Goal: Entertainment & Leisure: Consume media (video, audio)

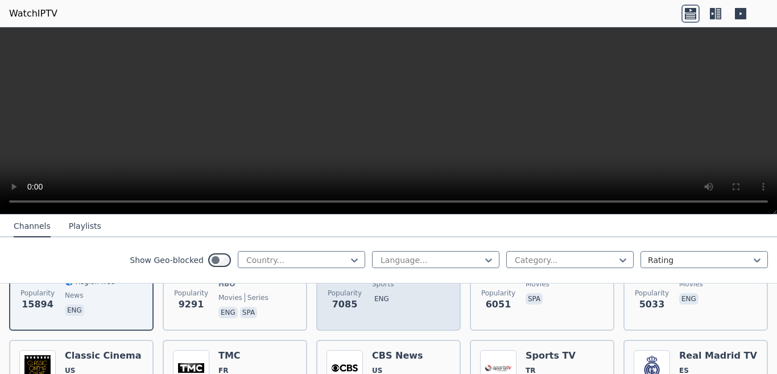
scroll to position [215, 0]
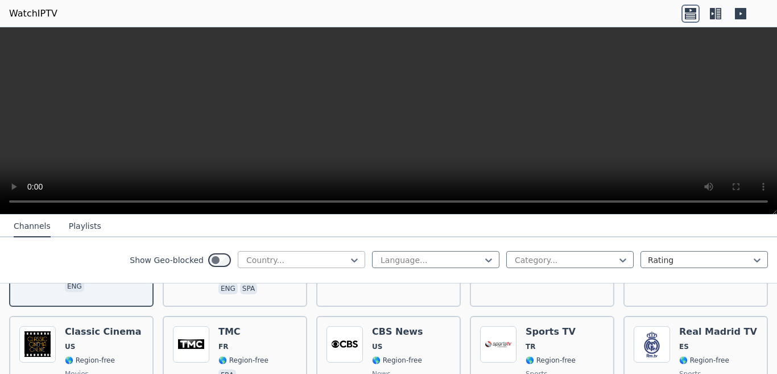
click at [289, 263] on div at bounding box center [296, 259] width 103 height 11
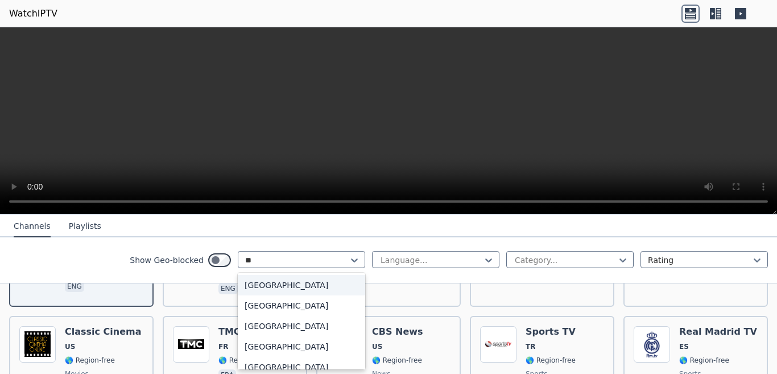
type input "***"
click at [243, 284] on div "[GEOGRAPHIC_DATA]" at bounding box center [301, 285] width 127 height 20
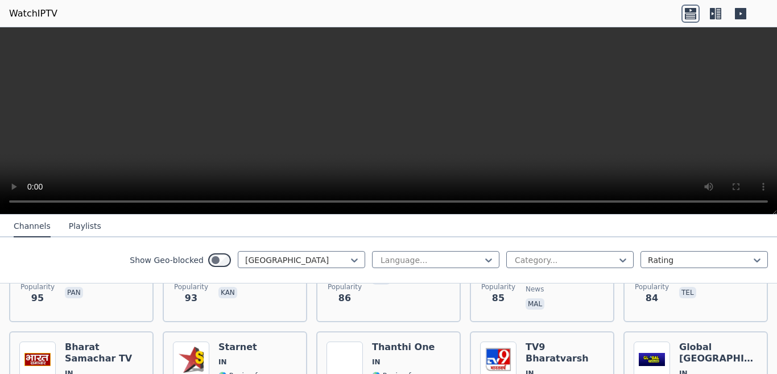
scroll to position [908, 0]
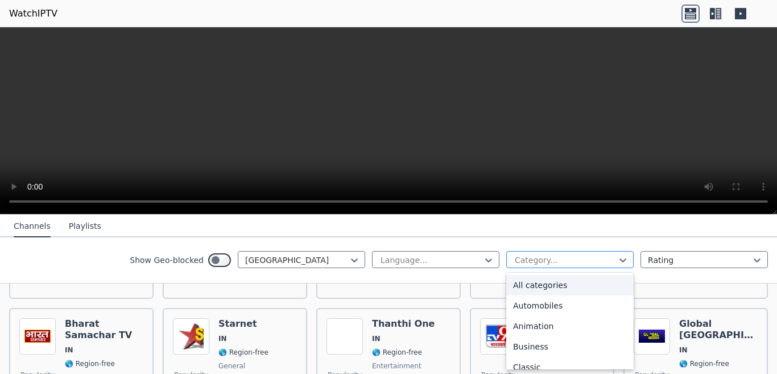
click at [548, 262] on div at bounding box center [564, 259] width 103 height 11
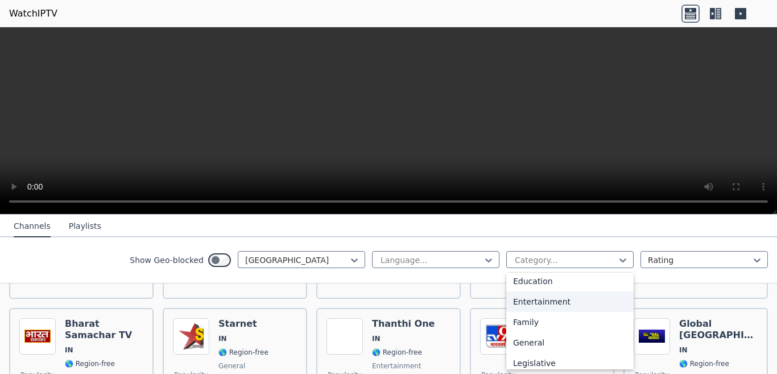
click at [538, 312] on div "Entertainment" at bounding box center [569, 301] width 127 height 20
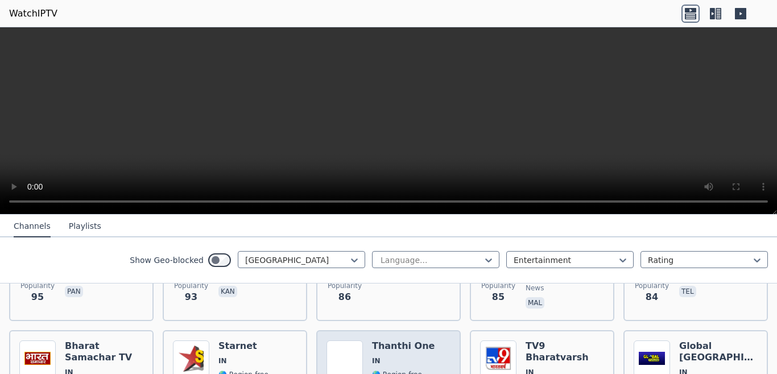
scroll to position [884, 0]
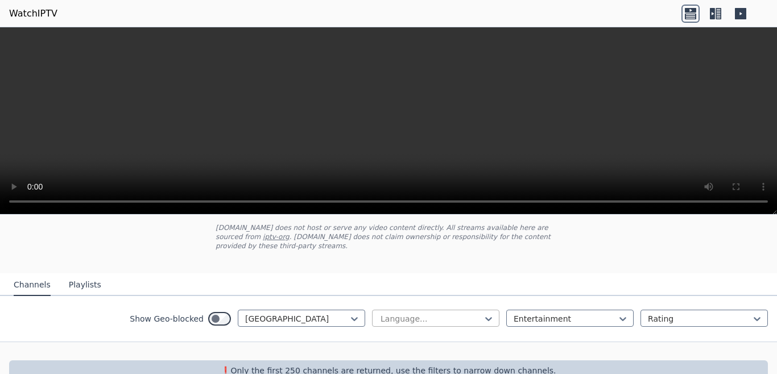
scroll to position [82, 0]
